Goal: Task Accomplishment & Management: Complete application form

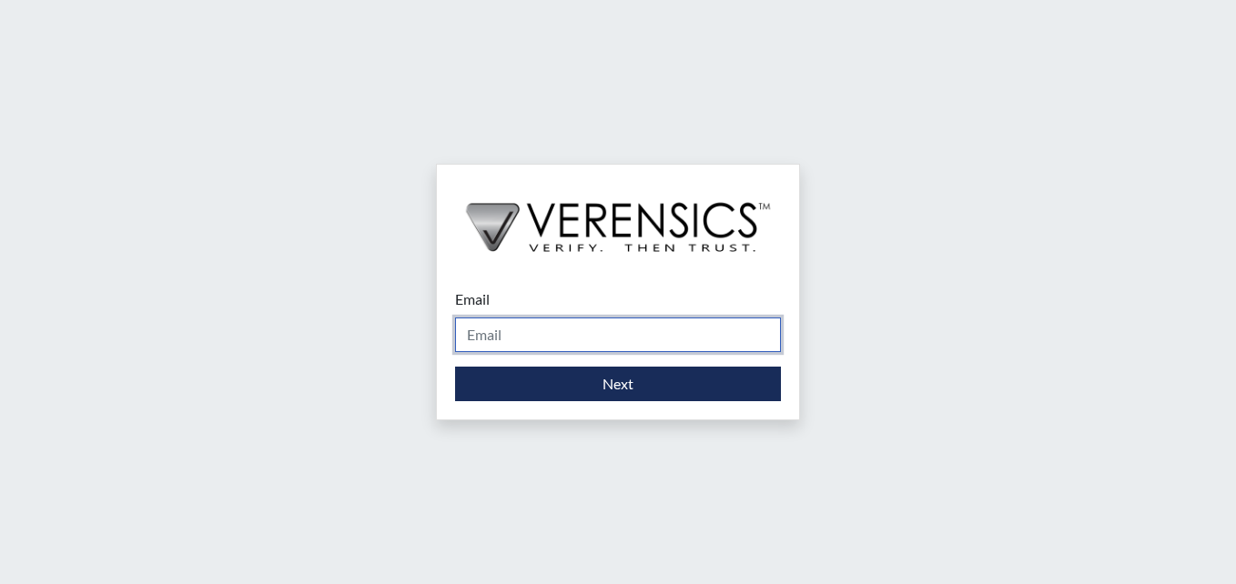
click at [477, 339] on input "Email" at bounding box center [618, 335] width 326 height 35
type input "[PERSON_NAME][EMAIL_ADDRESS][DOMAIN_NAME]"
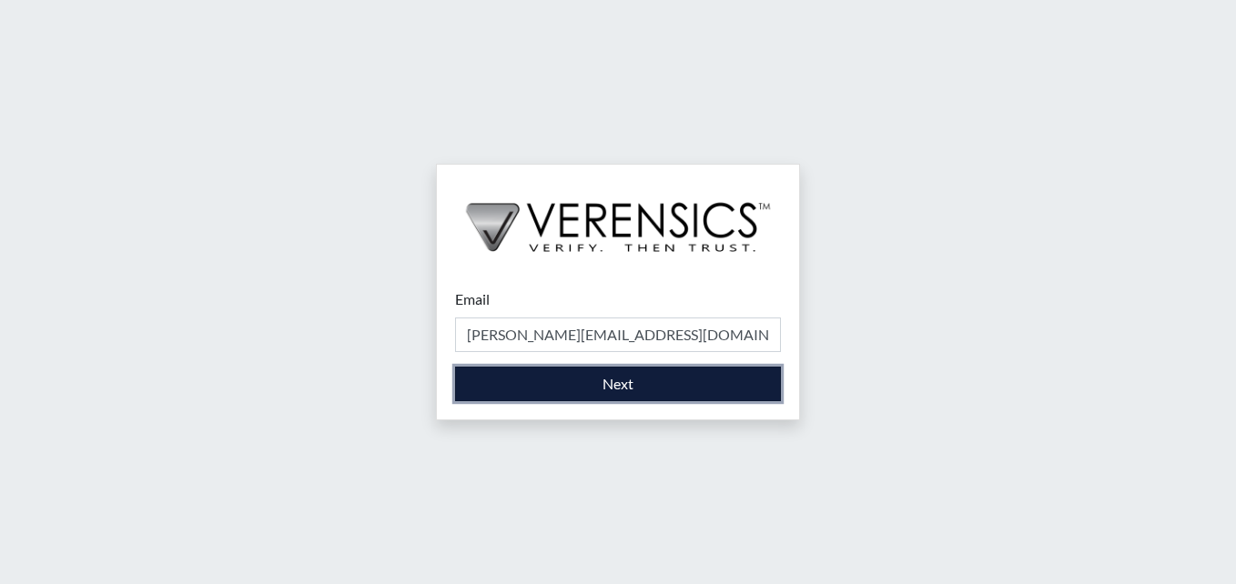
click at [565, 378] on button "Next" at bounding box center [618, 384] width 326 height 35
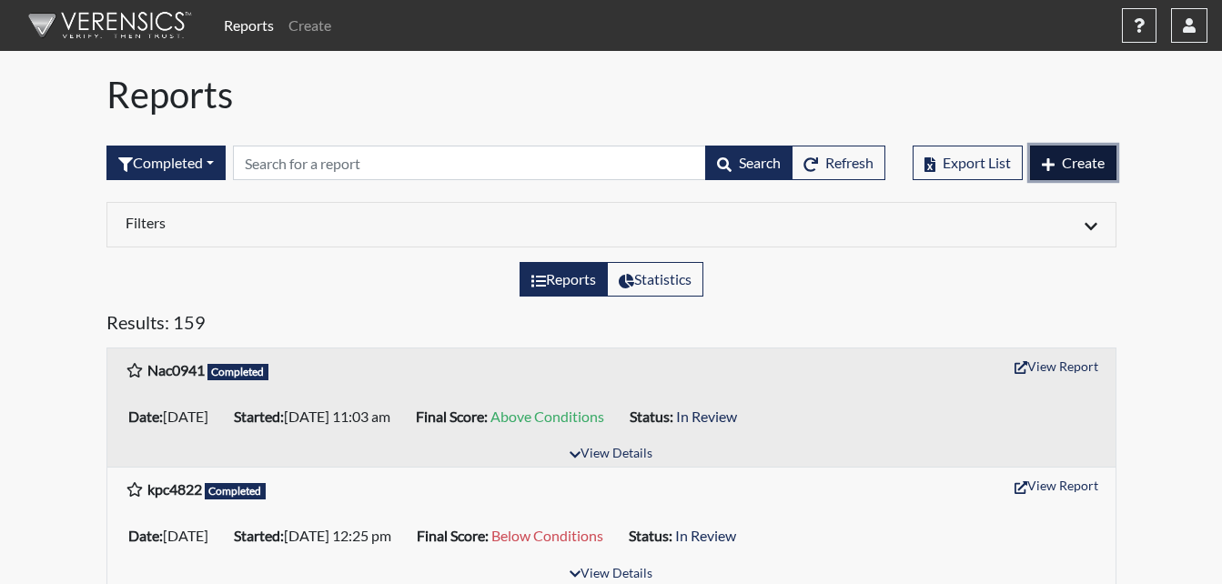
click at [1097, 167] on span "Create" at bounding box center [1083, 162] width 43 height 17
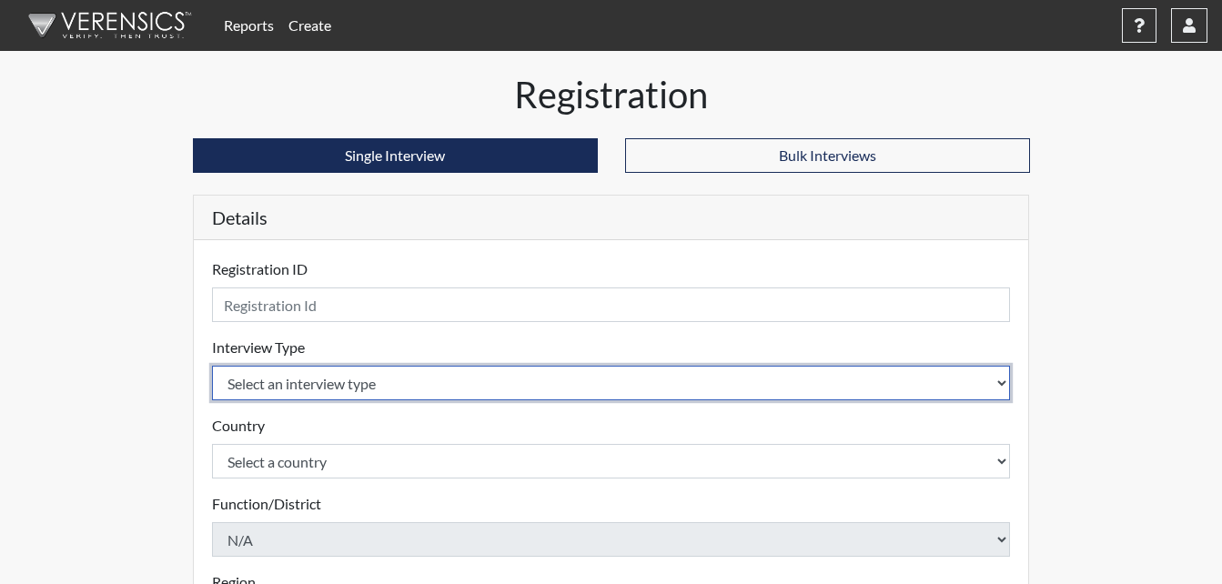
click at [1000, 382] on select "Select an interview type Corrections Pre-Employment" at bounding box center [611, 383] width 799 height 35
select select "ff733e93-e1bf-11ea-9c9f-0eff0cf7eb8f"
click at [212, 366] on select "Select an interview type Corrections Pre-Employment" at bounding box center [611, 383] width 799 height 35
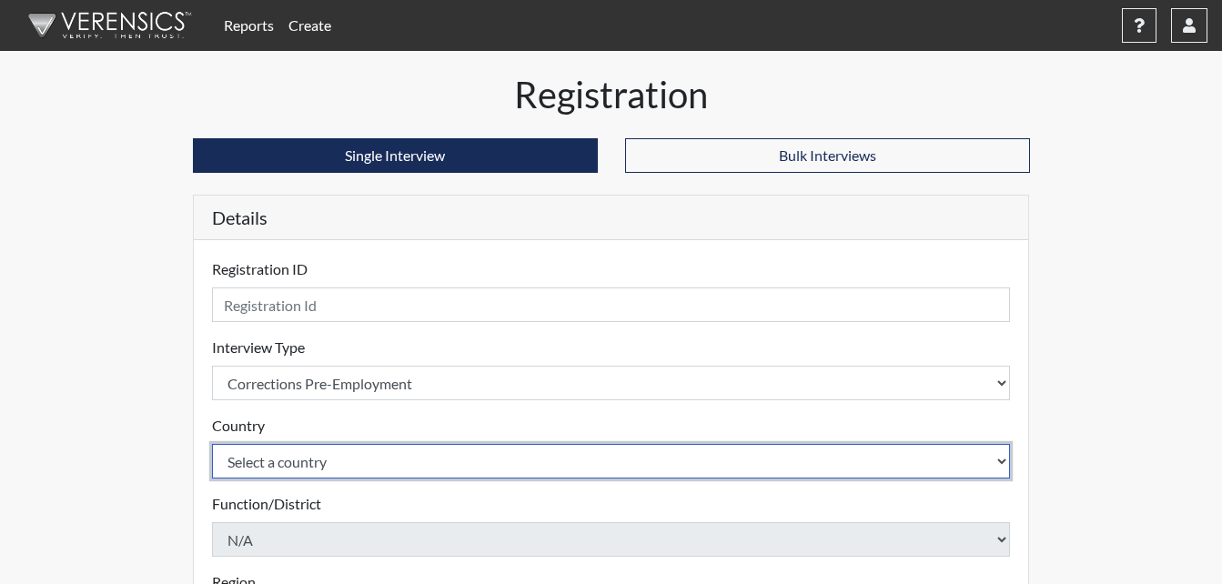
click at [996, 461] on select "Select a country [GEOGRAPHIC_DATA] [GEOGRAPHIC_DATA]" at bounding box center [611, 461] width 799 height 35
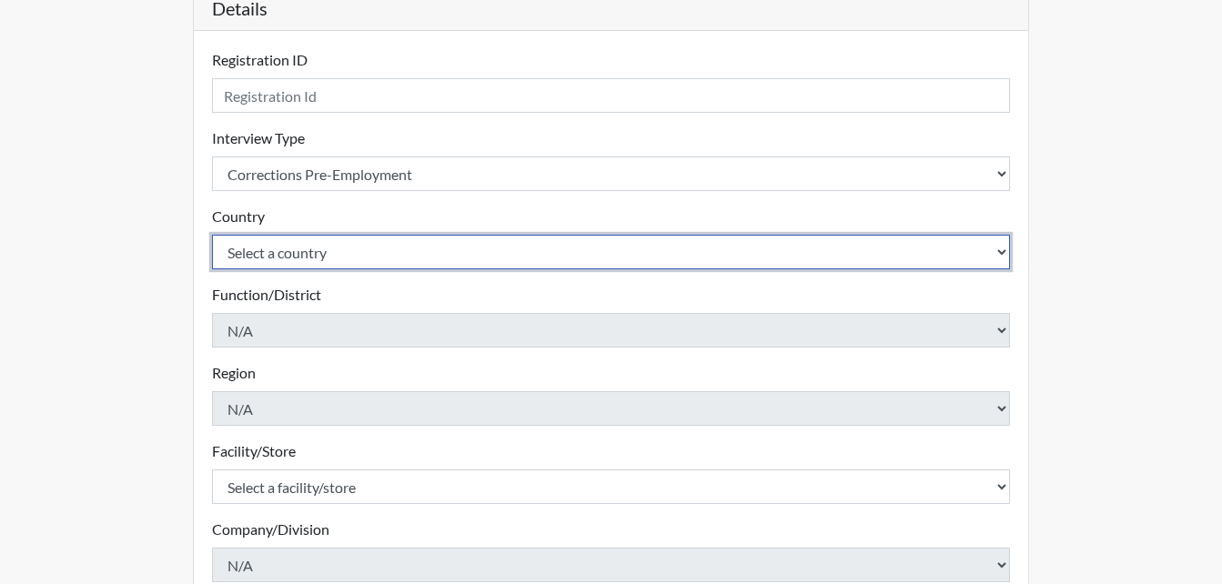
scroll to position [273, 0]
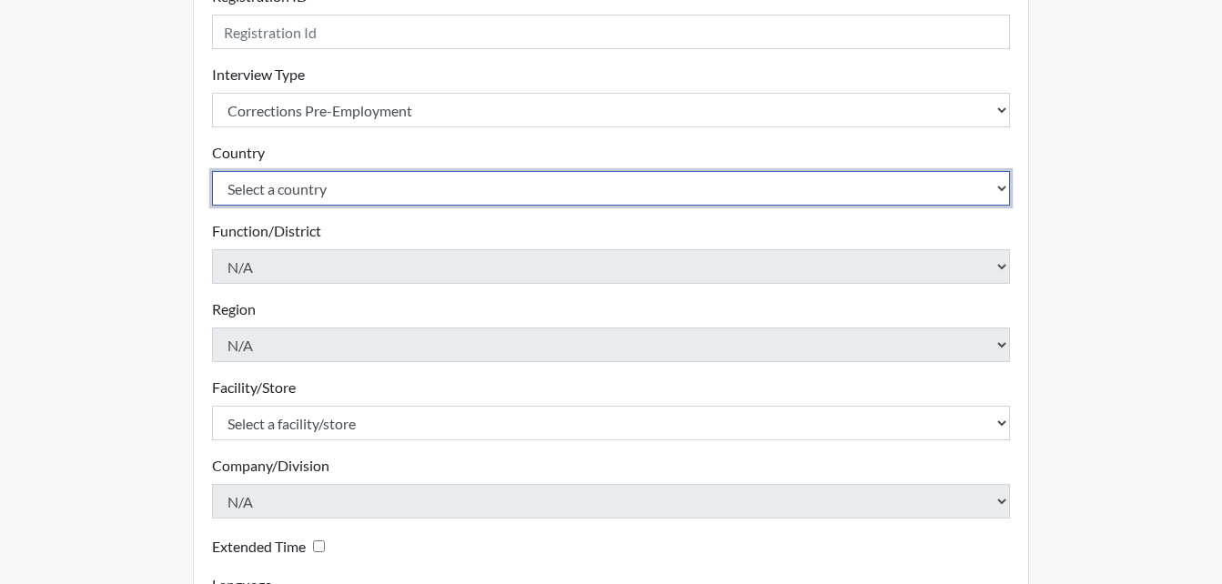
click at [999, 190] on select "Select a country [GEOGRAPHIC_DATA] [GEOGRAPHIC_DATA]" at bounding box center [611, 188] width 799 height 35
select select "united-states-of-[GEOGRAPHIC_DATA]"
click at [212, 171] on select "Select a country [GEOGRAPHIC_DATA] [GEOGRAPHIC_DATA]" at bounding box center [611, 188] width 799 height 35
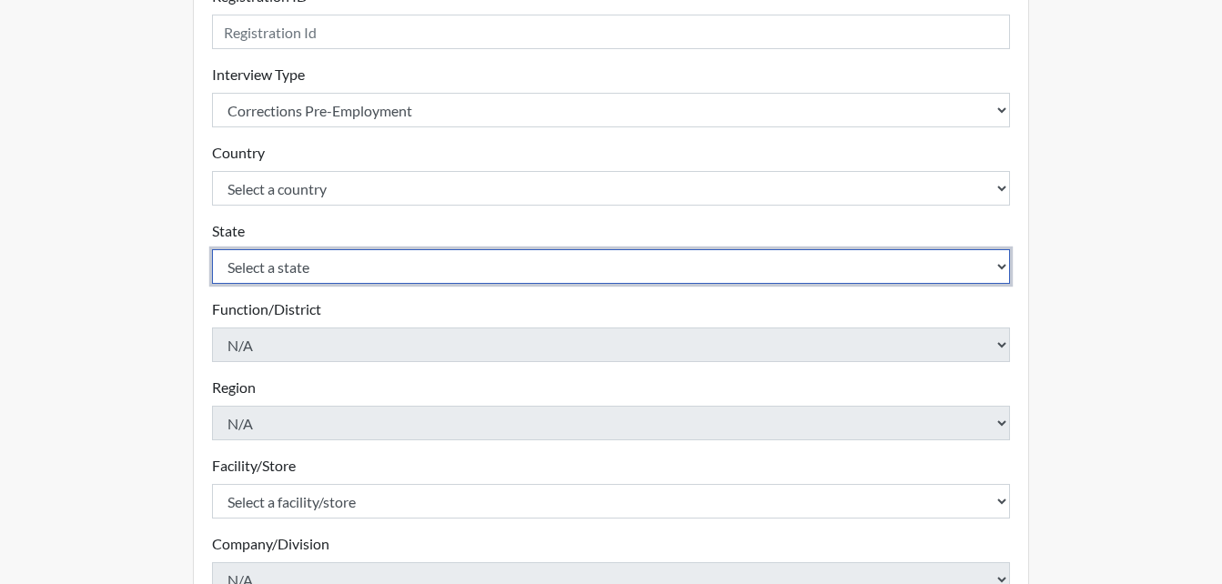
click at [1003, 270] on select "Select a state [US_STATE] [US_STATE] [US_STATE] [US_STATE] [US_STATE] [US_STATE…" at bounding box center [611, 266] width 799 height 35
select select "GA"
click at [212, 249] on select "Select a state [US_STATE] [US_STATE] [US_STATE] [US_STATE] [US_STATE] [US_STATE…" at bounding box center [611, 266] width 799 height 35
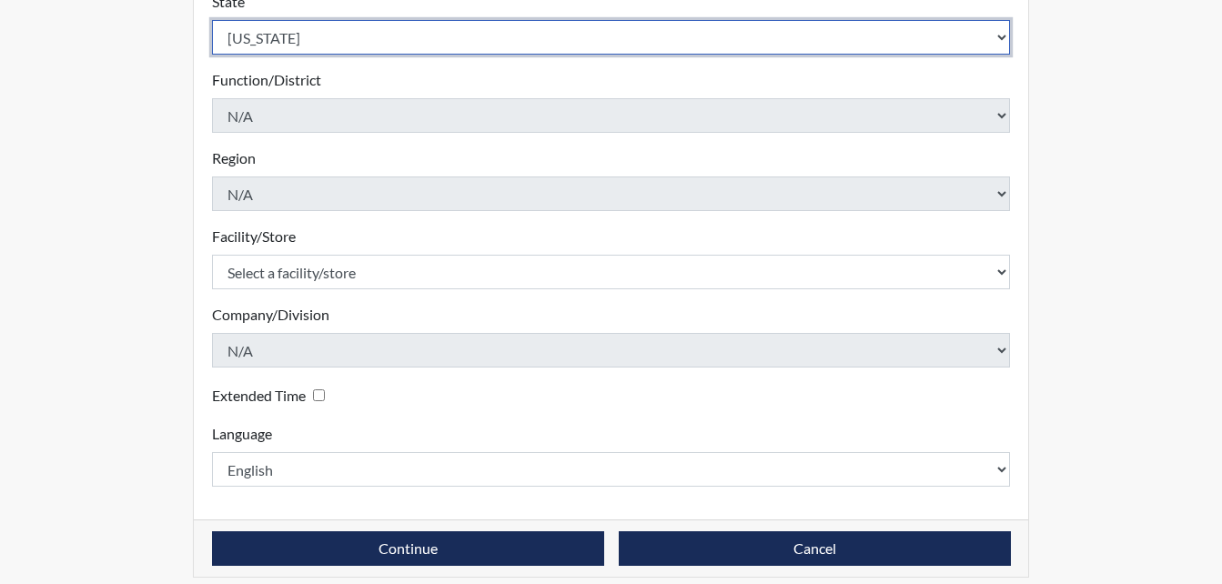
scroll to position [518, 0]
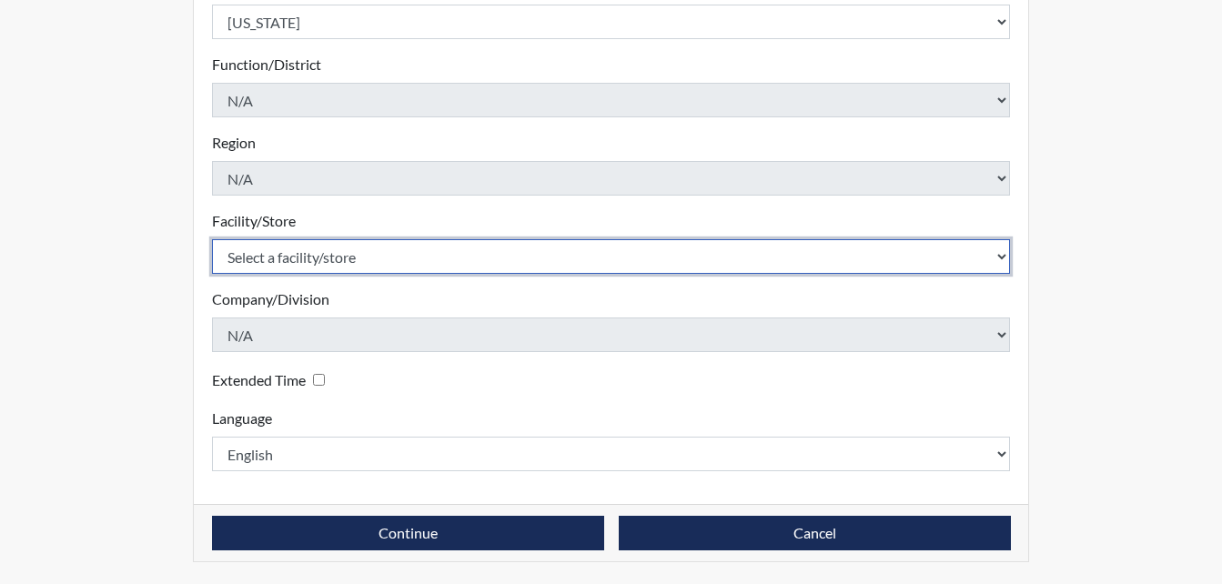
click at [1002, 258] on select "Select a facility/store Long Unit [PERSON_NAME] [PERSON_NAME] Women's PDC" at bounding box center [611, 256] width 799 height 35
select select "0df420ef-37bf-4276-ba7a-c1d957eaad15"
click at [212, 239] on select "Select a facility/store Long Unit [PERSON_NAME] [PERSON_NAME] Women's PDC" at bounding box center [611, 256] width 799 height 35
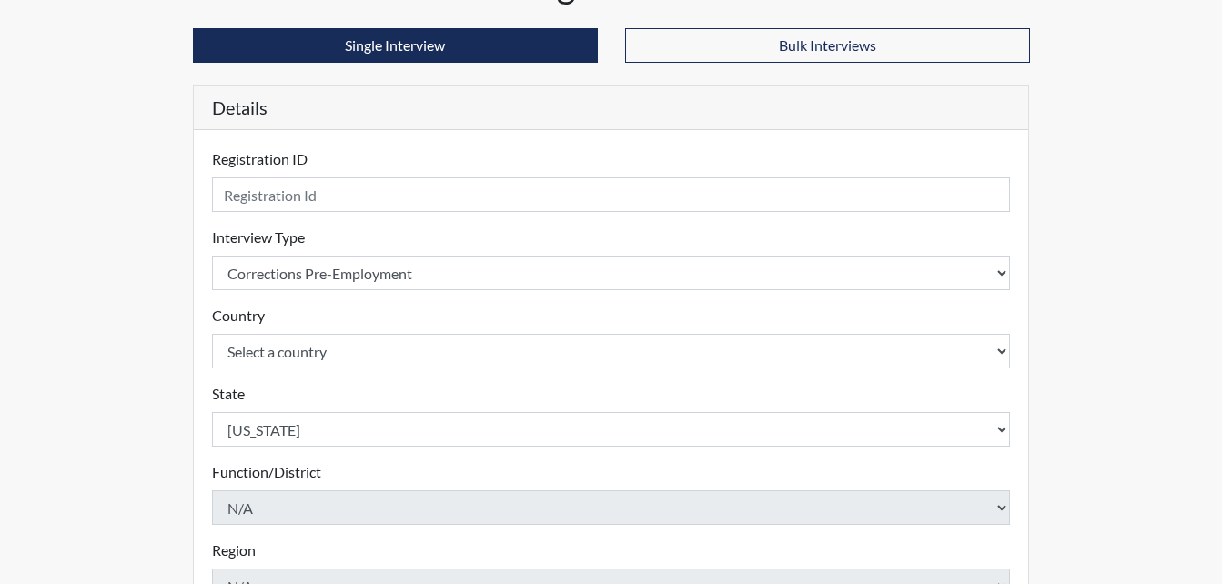
scroll to position [63, 0]
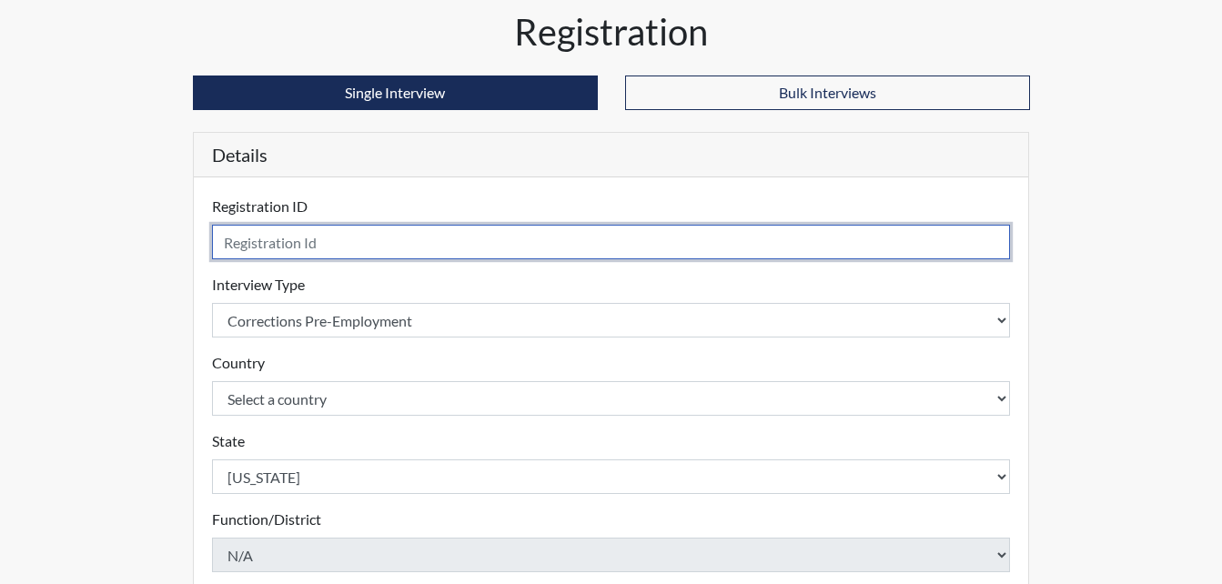
click at [266, 245] on input "text" at bounding box center [611, 242] width 799 height 35
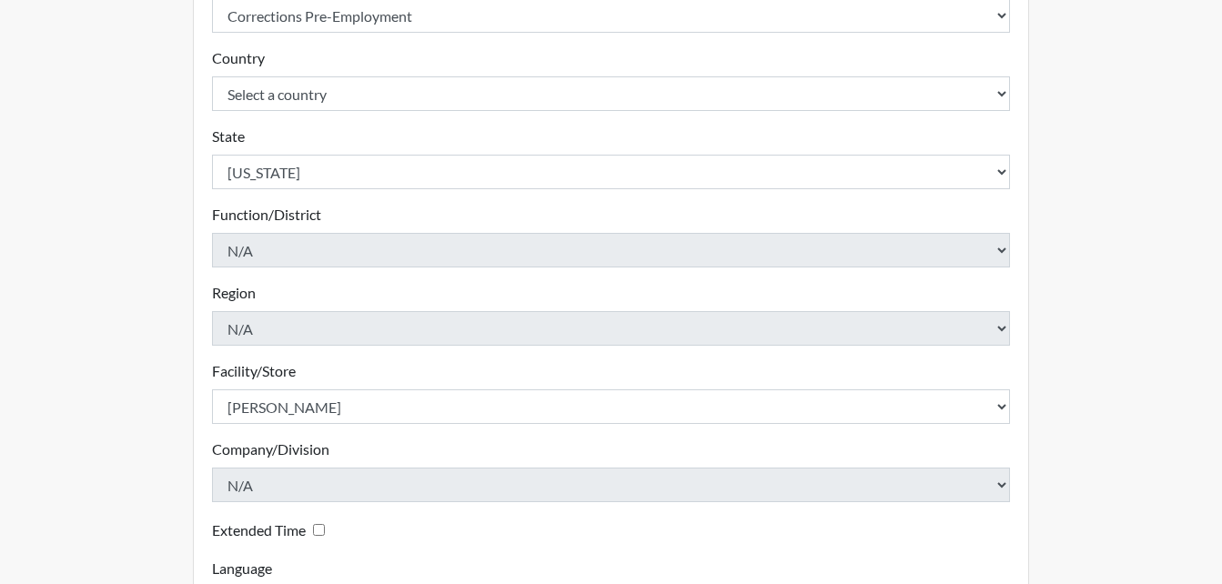
scroll to position [518, 0]
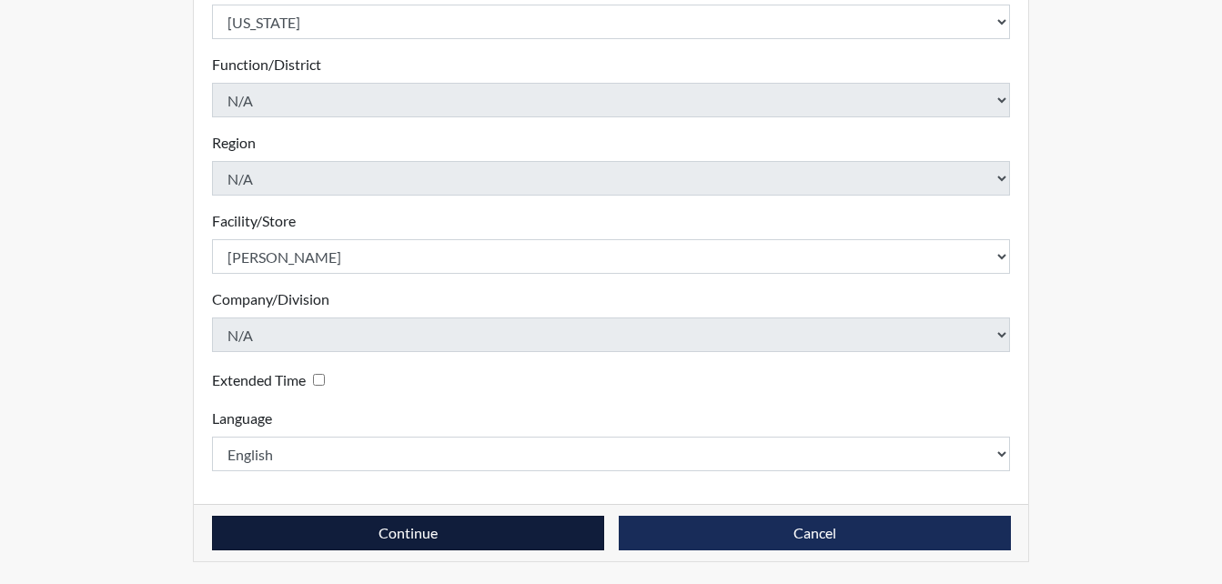
type input "kpb4822"
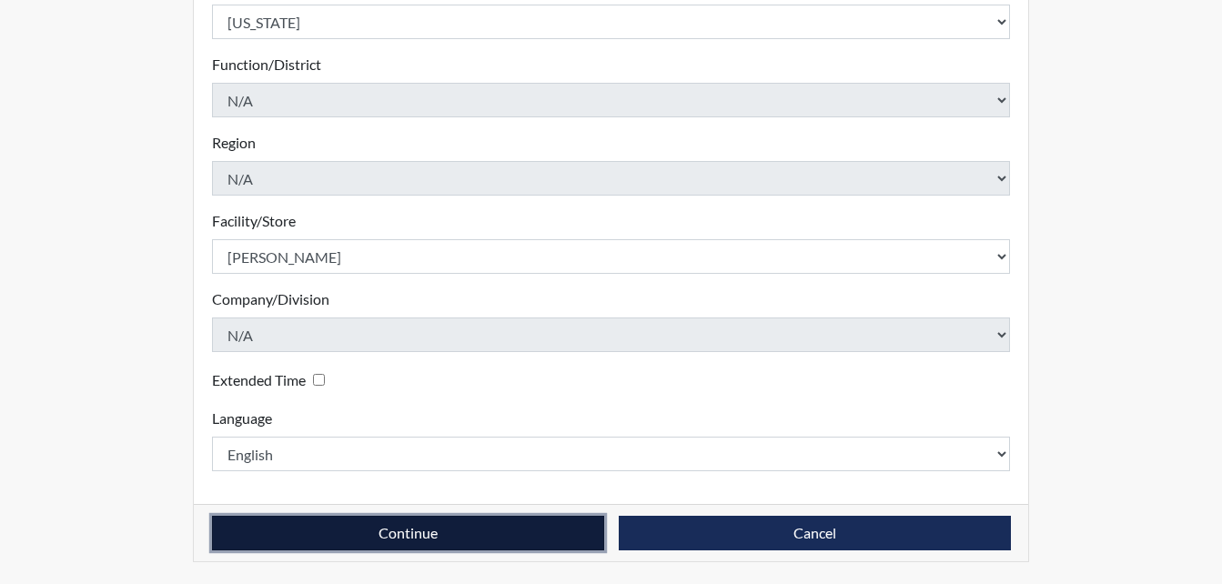
click at [377, 523] on button "Continue" at bounding box center [408, 533] width 392 height 35
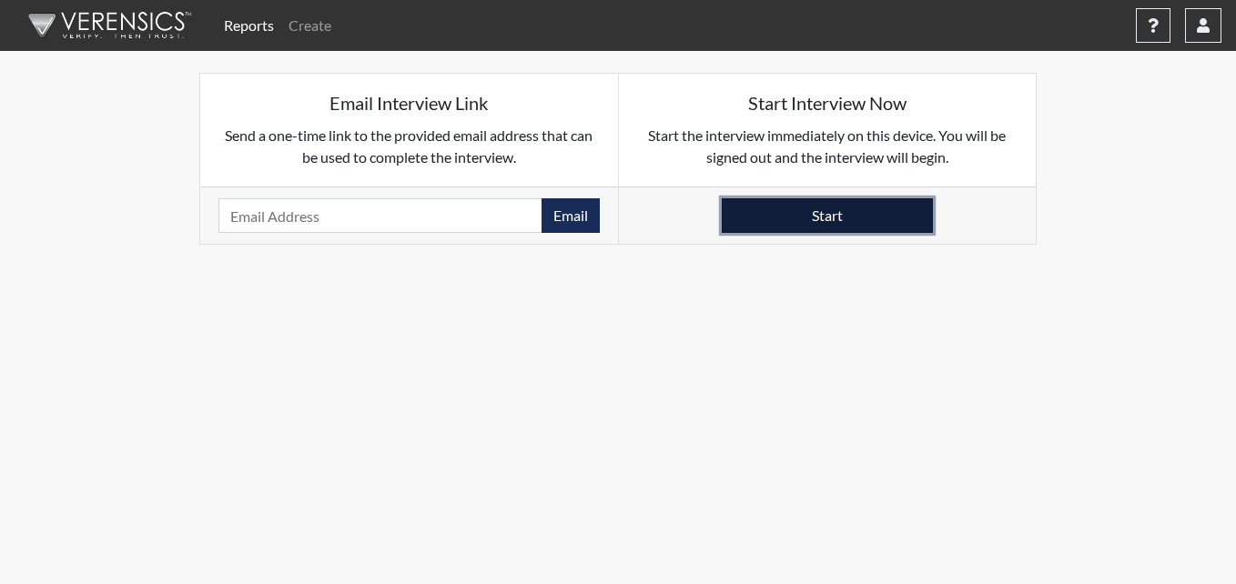
click at [759, 205] on button "Start" at bounding box center [827, 215] width 211 height 35
